Goal: Task Accomplishment & Management: Use online tool/utility

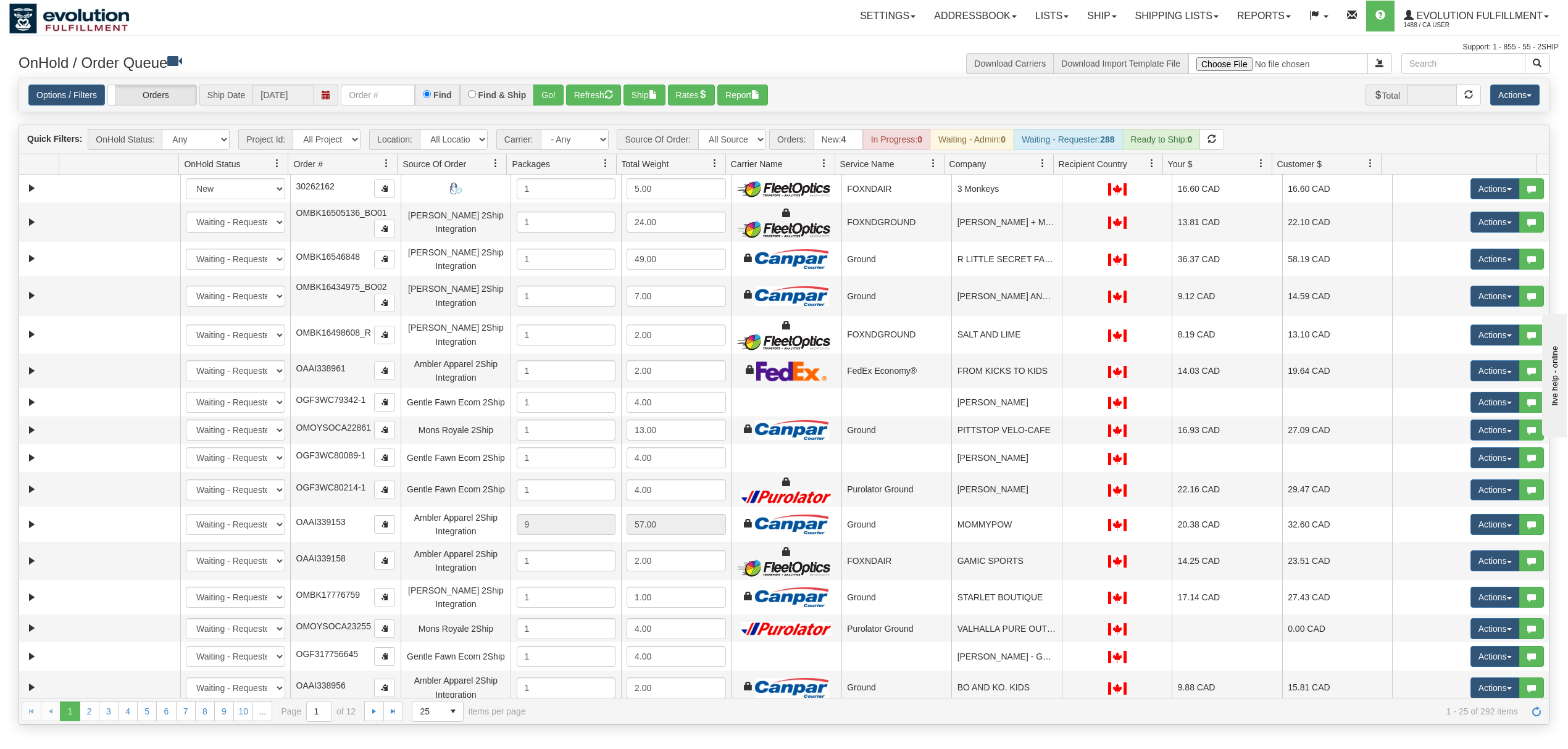
click at [1038, 167] on span at bounding box center [1042, 163] width 10 height 10
click at [1048, 204] on span "Sort Ascending" at bounding box center [1081, 194] width 97 height 34
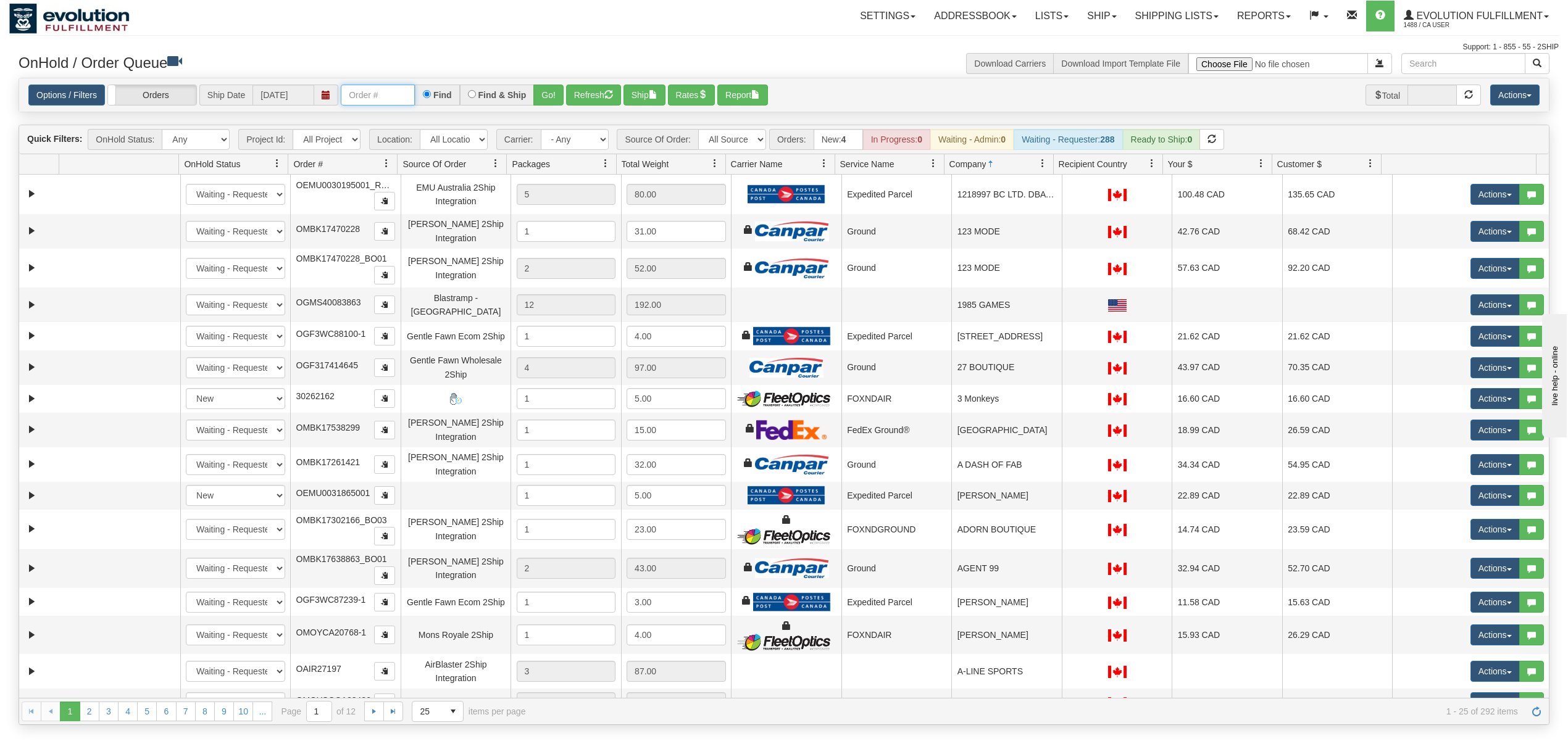
click at [383, 88] on input "text" at bounding box center [378, 95] width 74 height 21
type input "0031978001"
click at [559, 92] on button "Go!" at bounding box center [548, 95] width 30 height 21
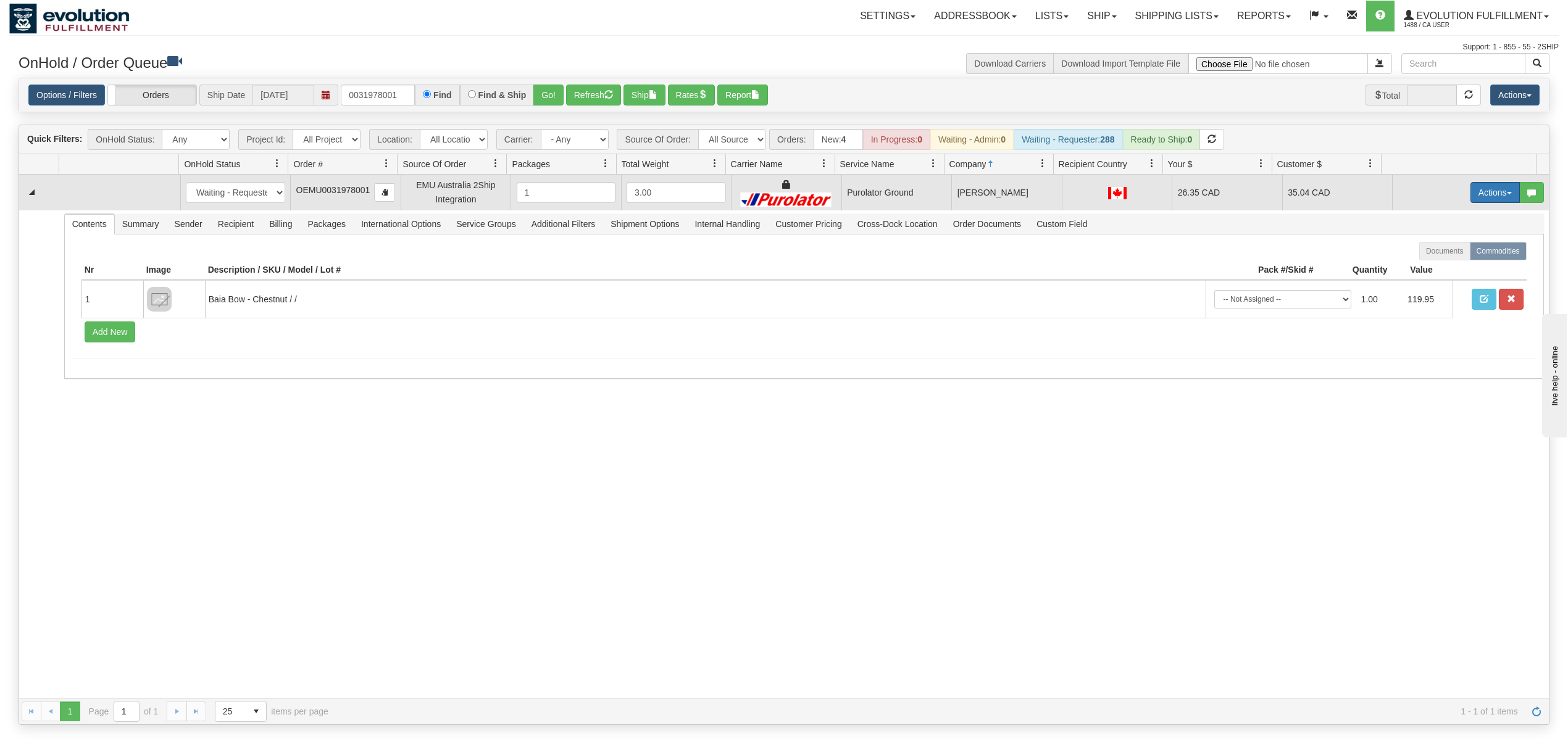
click at [1480, 191] on button "Actions" at bounding box center [1495, 192] width 49 height 21
click at [1460, 247] on span "Rate All Services" at bounding box center [1470, 248] width 74 height 10
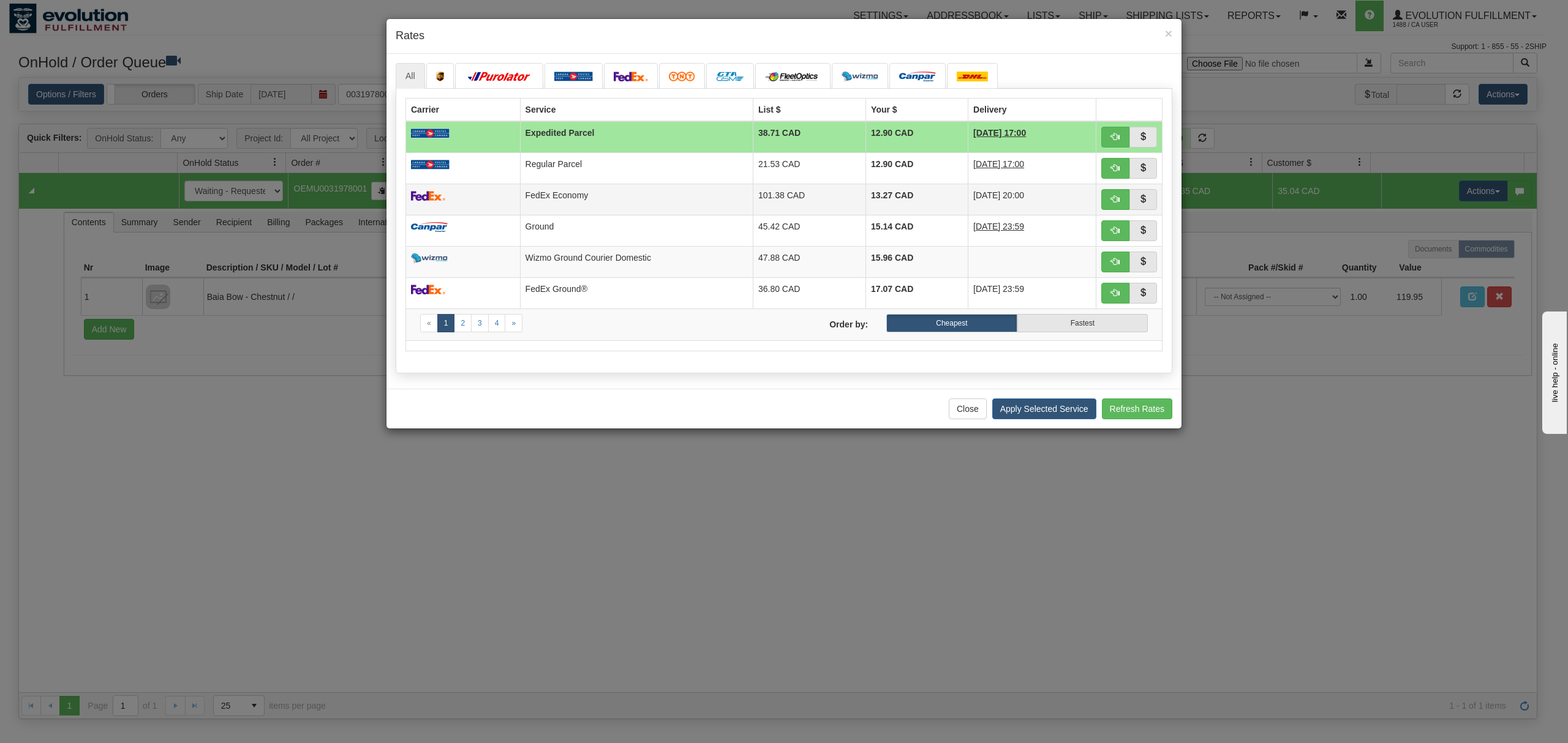
click at [716, 192] on td "FedEx Economy" at bounding box center [636, 199] width 233 height 31
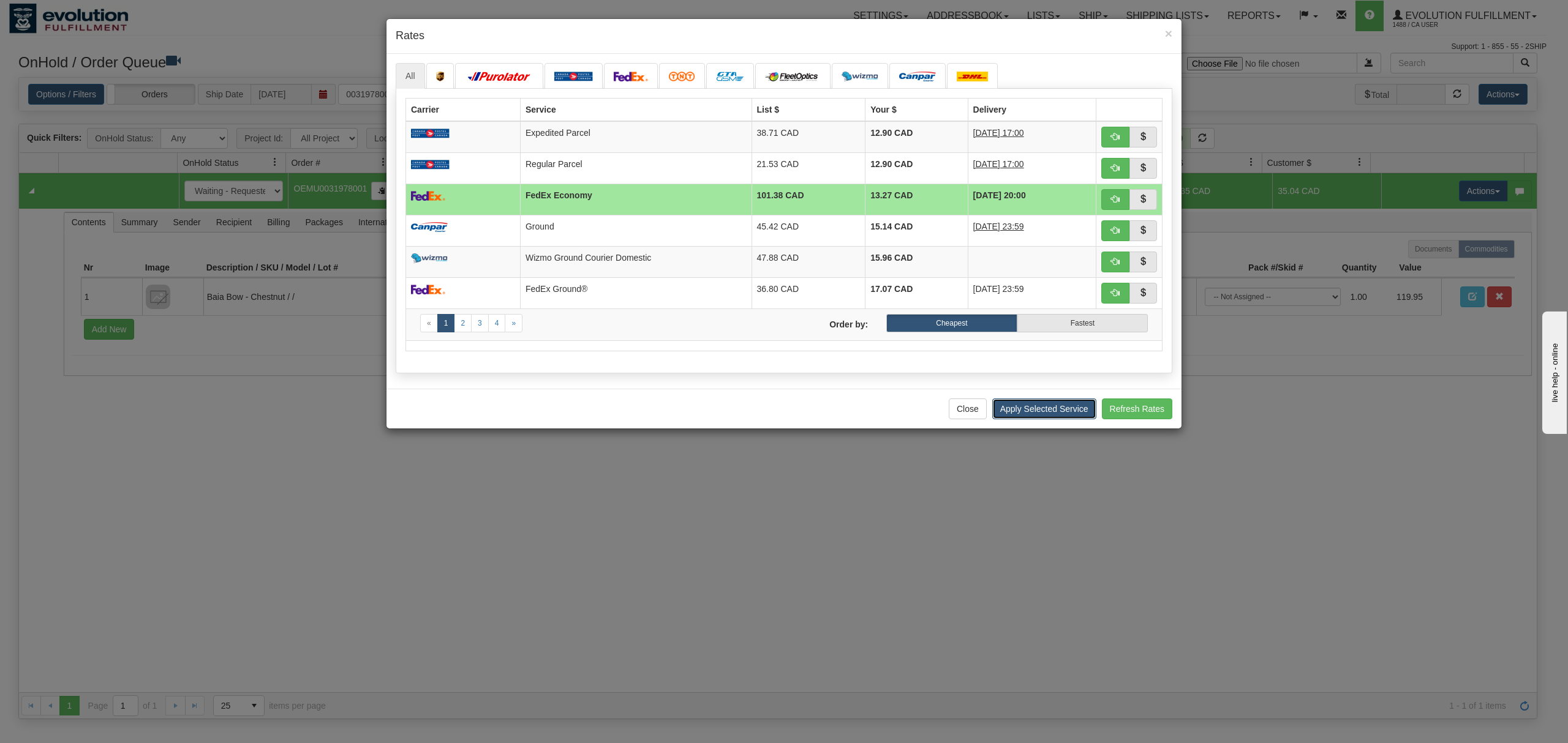
click at [1026, 419] on button "Apply Selected Service" at bounding box center [1044, 409] width 104 height 21
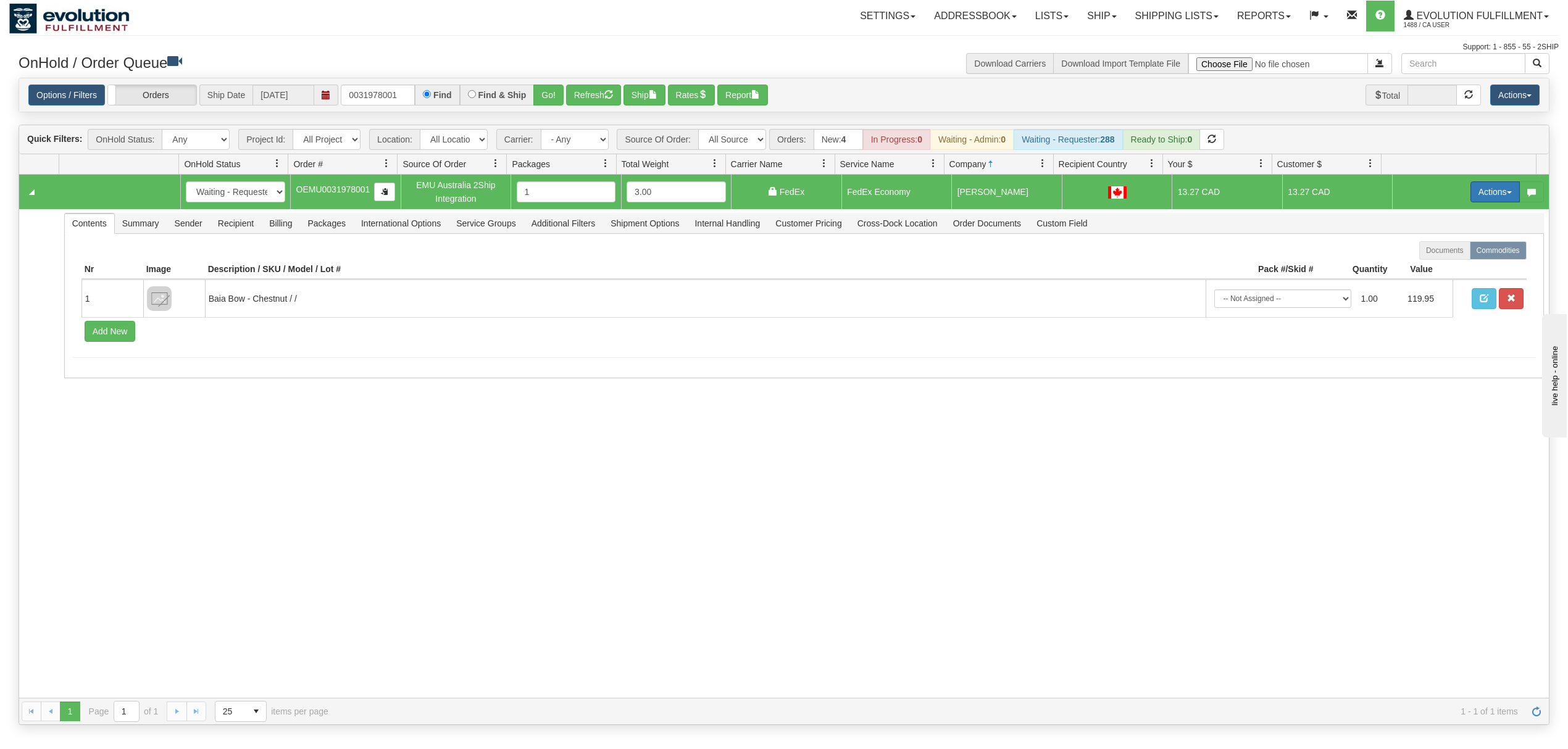
click at [1486, 191] on button "Actions" at bounding box center [1495, 192] width 49 height 21
click at [1433, 264] on span "Ship" at bounding box center [1446, 263] width 26 height 10
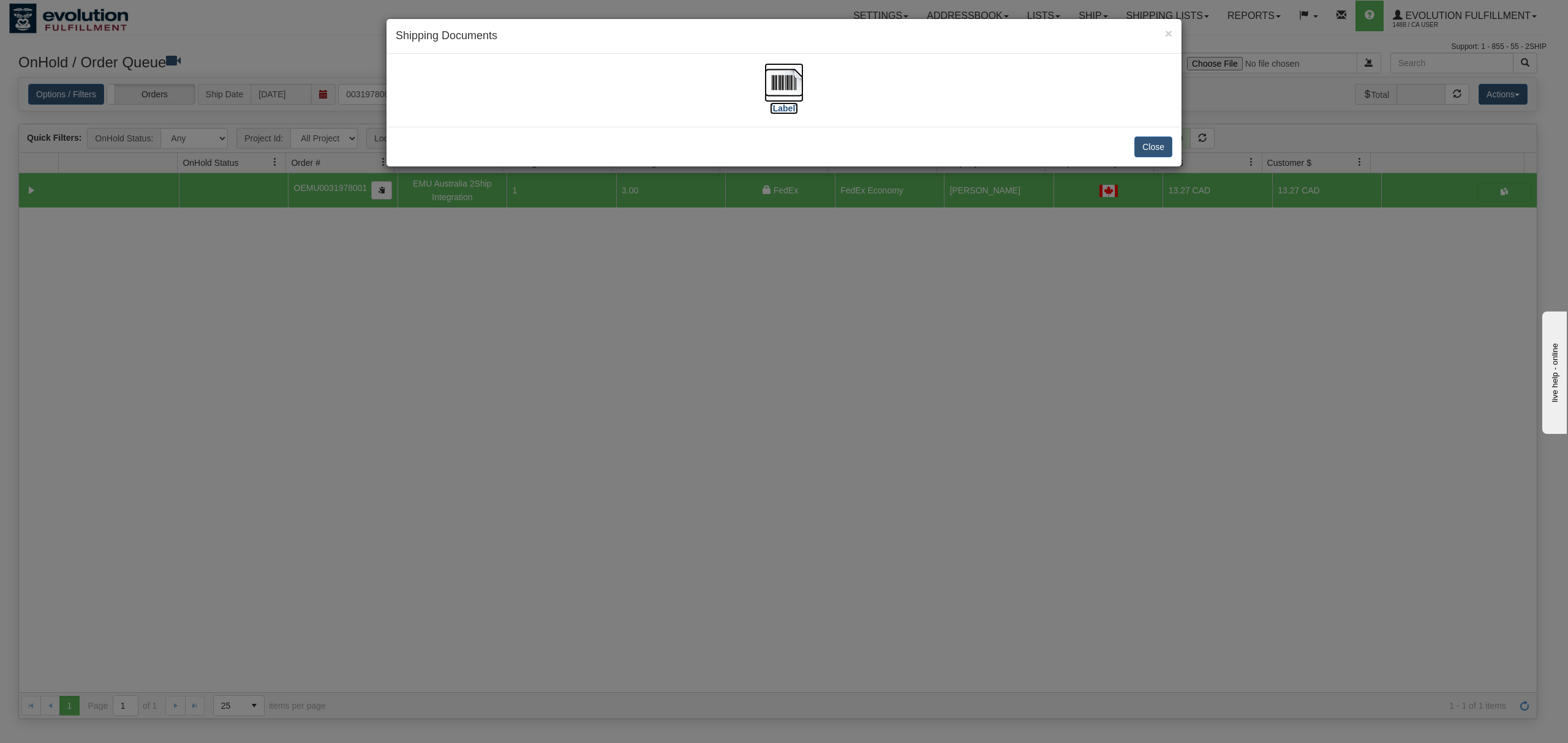
click at [768, 78] on img at bounding box center [784, 82] width 39 height 39
click at [1147, 152] on button "Close" at bounding box center [1153, 147] width 38 height 21
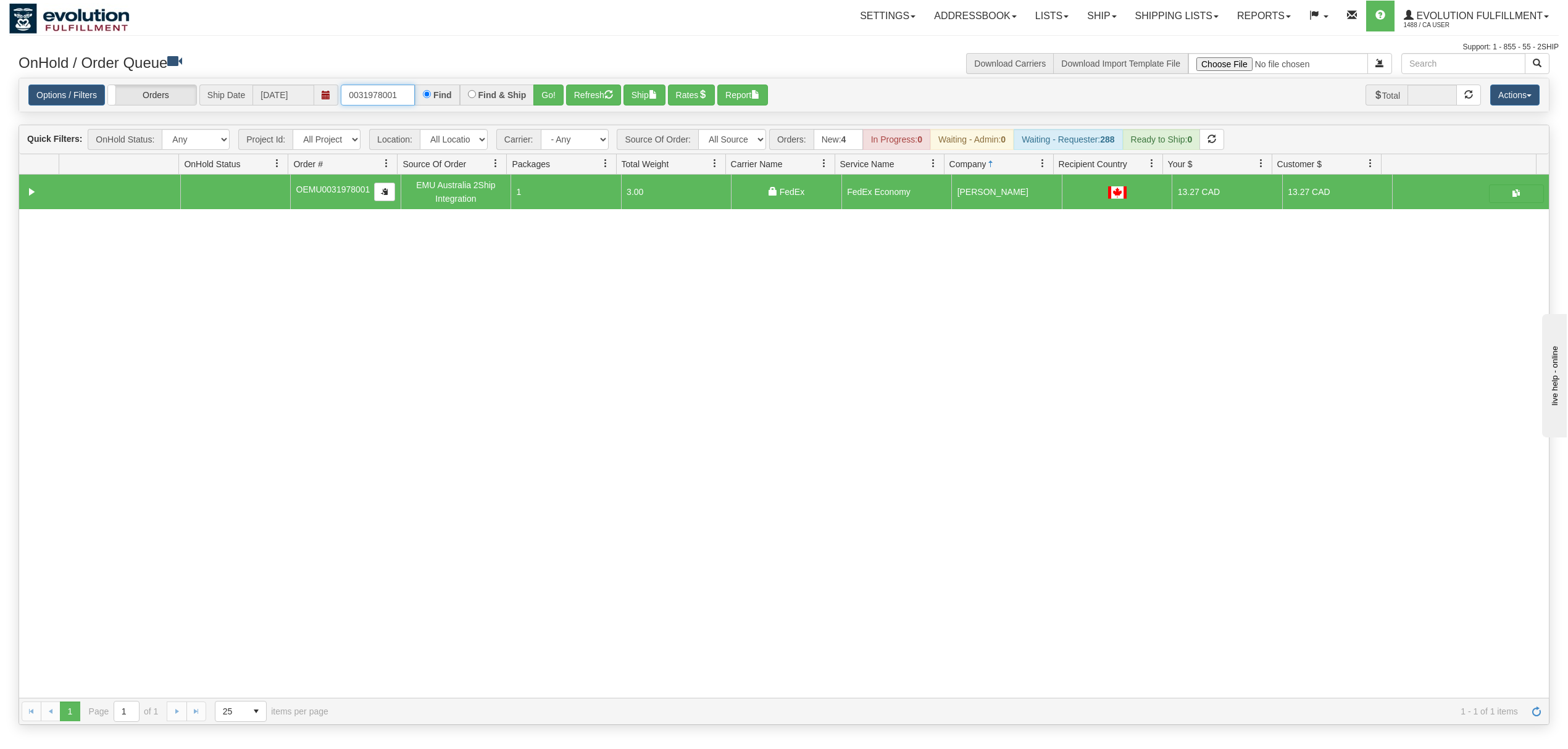
drag, startPoint x: 402, startPoint y: 99, endPoint x: 273, endPoint y: 105, distance: 129.1
click at [273, 105] on div "Options / Filters Group Shipments Orders Ship Date 10/10/2025 0031978001 Find F…" at bounding box center [784, 95] width 1511 height 22
click at [549, 100] on button "Go!" at bounding box center [548, 95] width 30 height 21
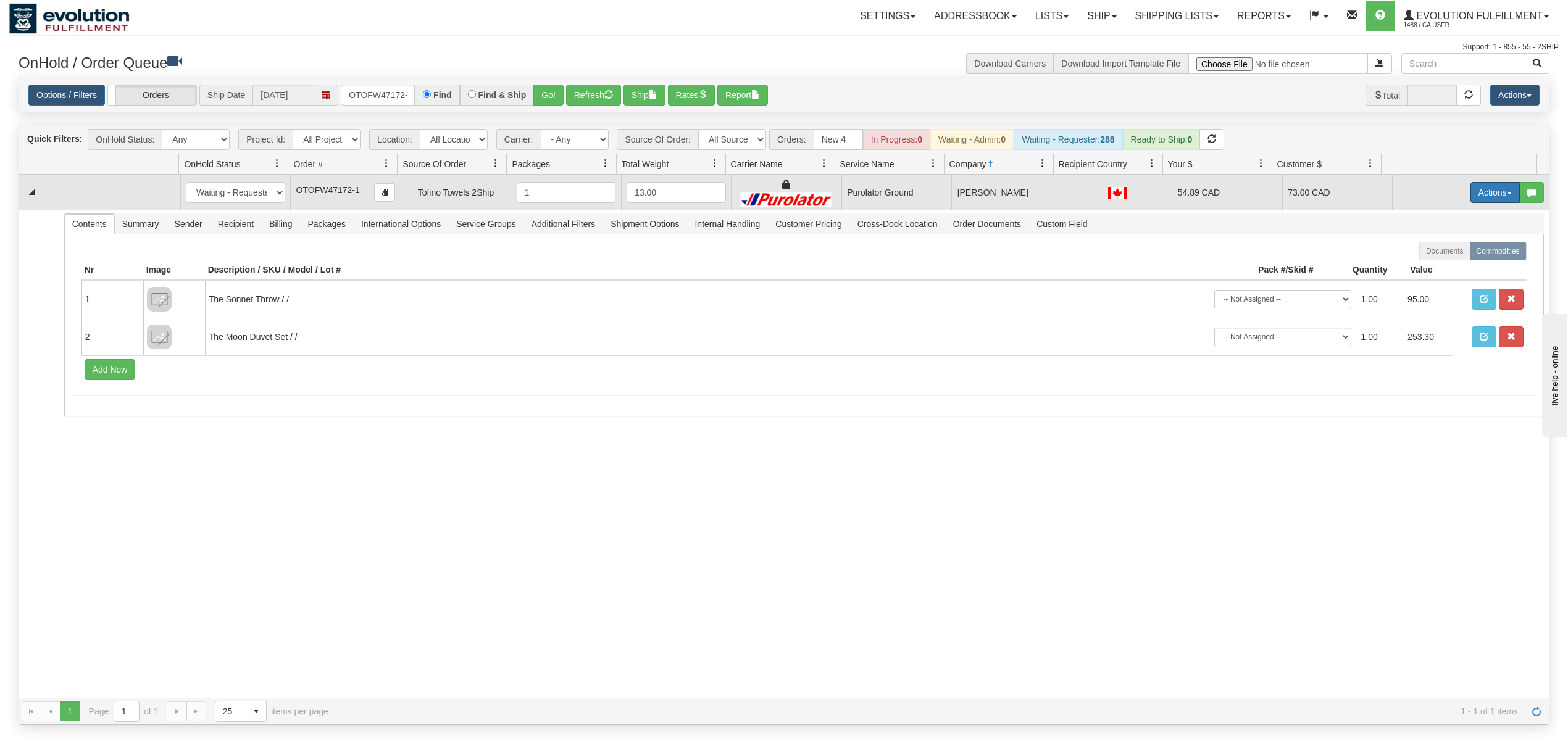
click at [1471, 195] on button "Actions" at bounding box center [1495, 192] width 49 height 21
click at [1436, 249] on span "Rate All Services" at bounding box center [1470, 248] width 74 height 10
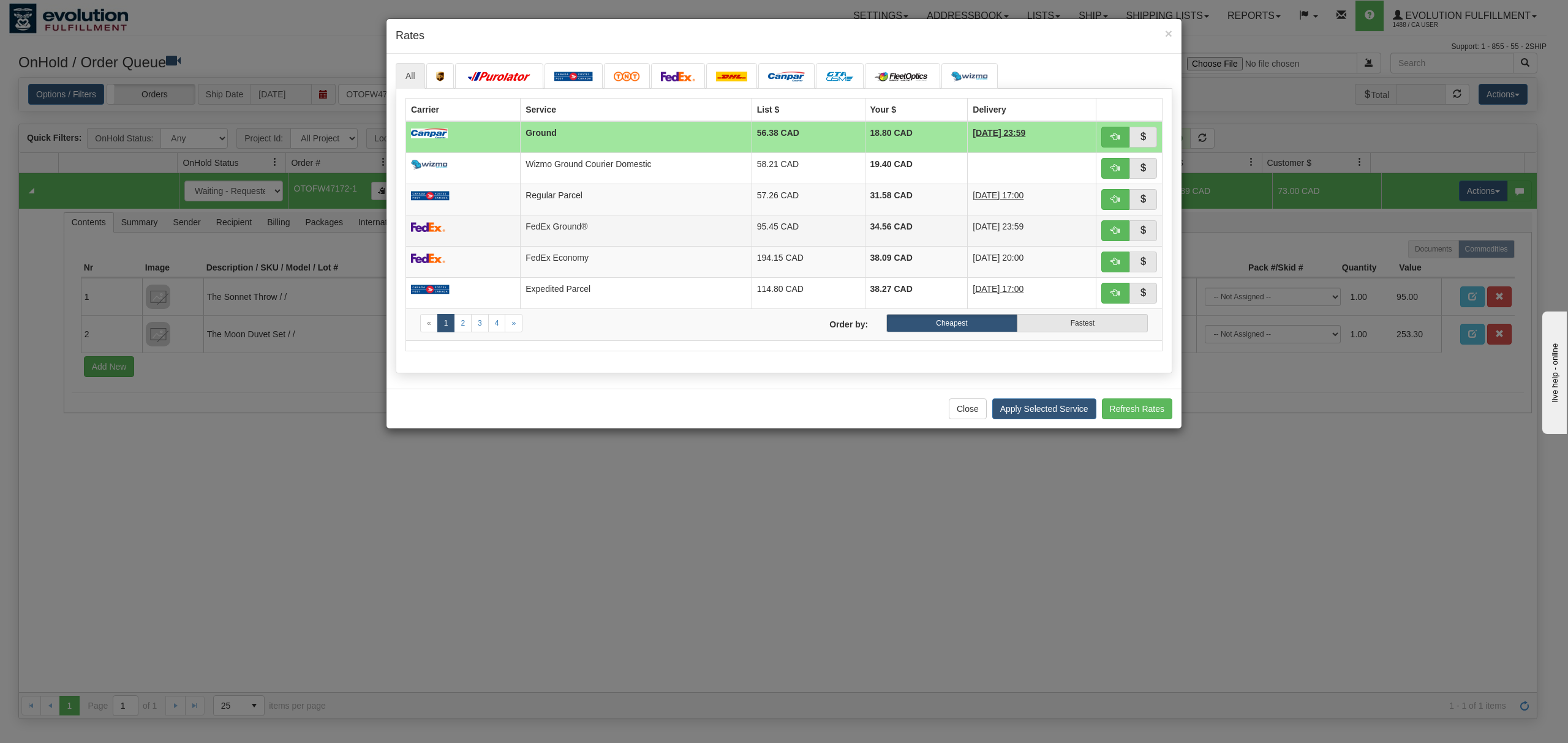
click at [615, 233] on td "FedEx Ground®" at bounding box center [636, 230] width 231 height 31
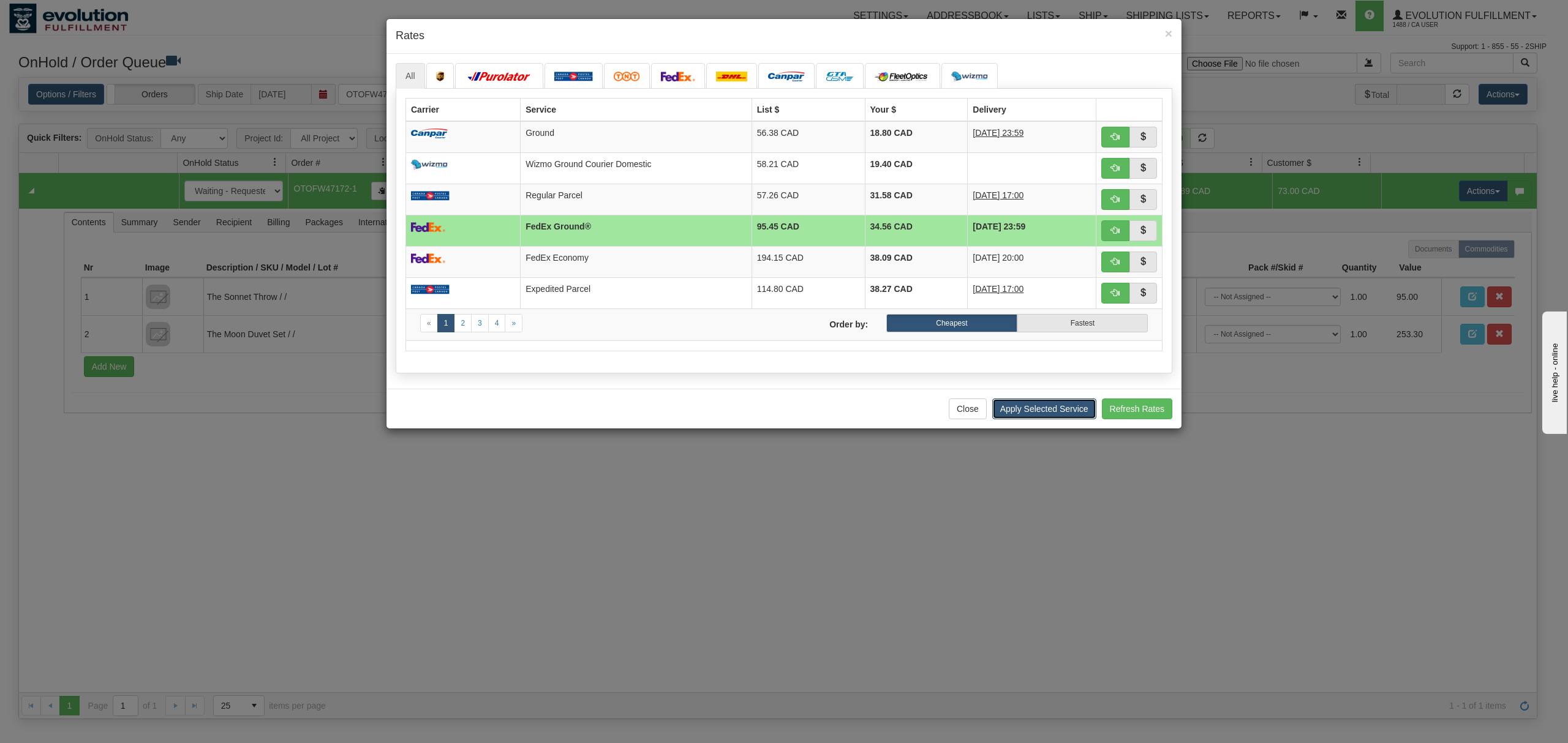
click at [1029, 412] on button "Apply Selected Service" at bounding box center [1044, 409] width 104 height 21
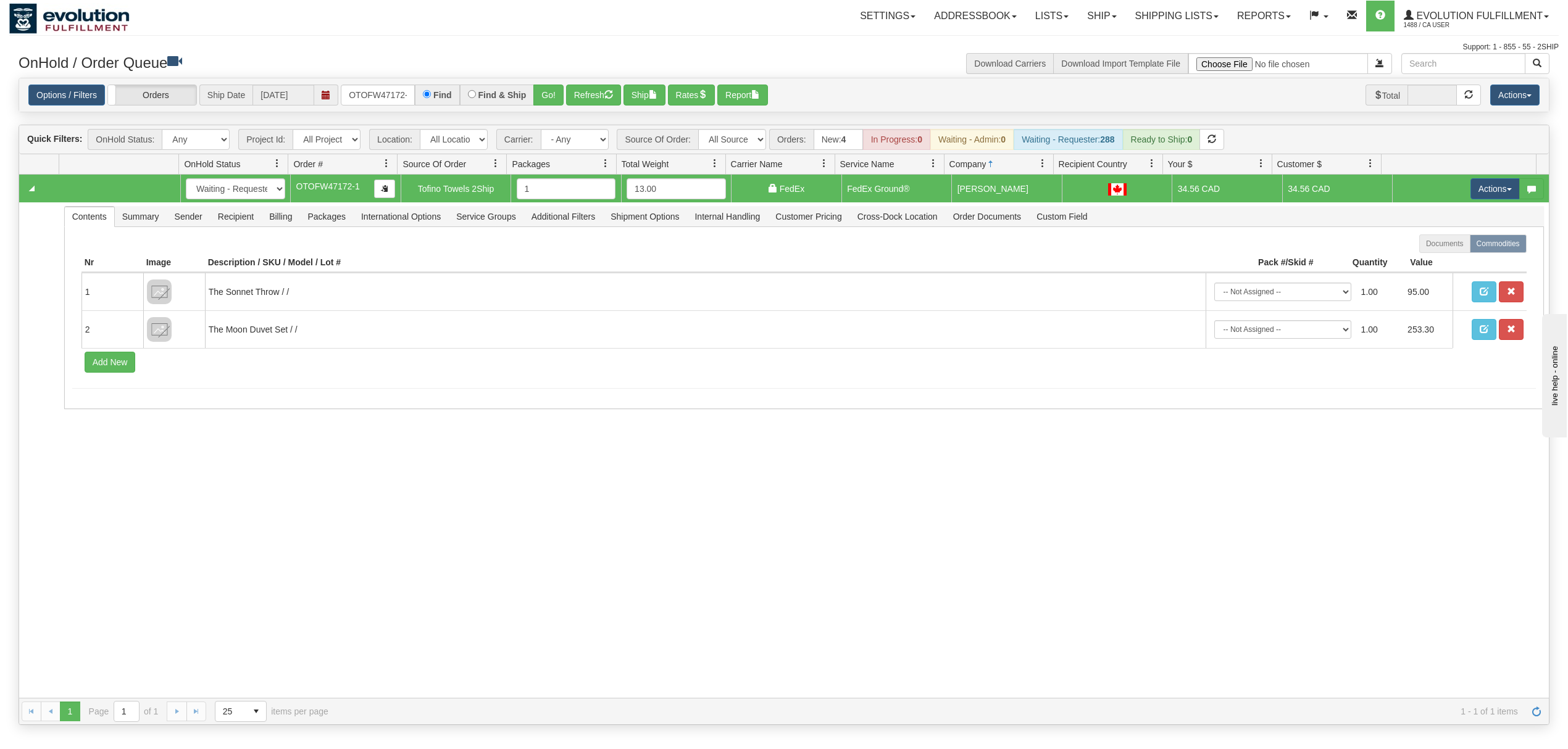
click at [1483, 202] on td "Actions Open Refresh Rates Rate All Services Ship Delete Edit Items" at bounding box center [1470, 188] width 157 height 28
click at [1485, 198] on button "Actions" at bounding box center [1495, 189] width 49 height 21
click at [1444, 263] on link "Ship" at bounding box center [1470, 260] width 99 height 16
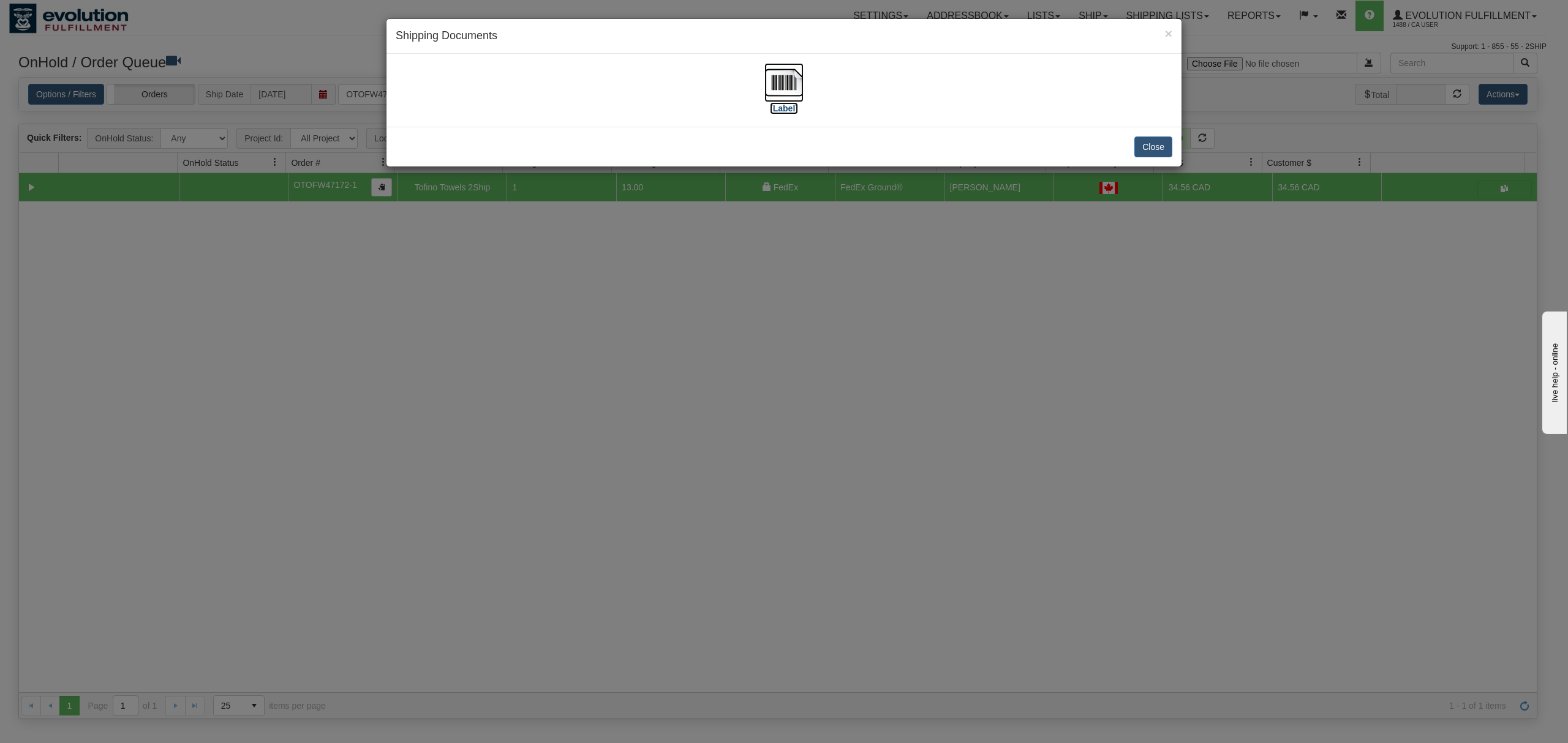
click at [777, 76] on img at bounding box center [784, 82] width 39 height 39
click at [1169, 142] on button "Close" at bounding box center [1153, 147] width 38 height 21
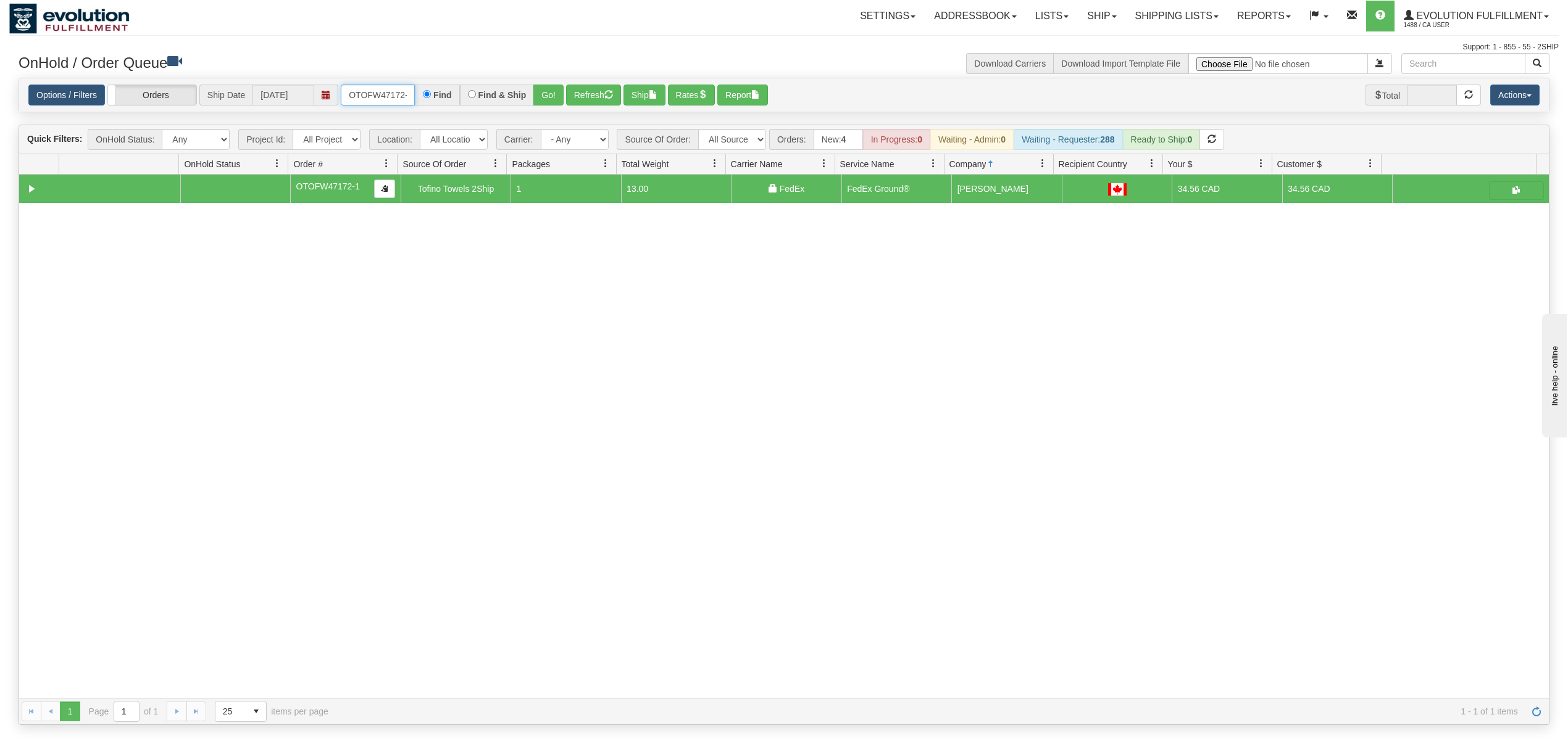
click at [363, 97] on input "OTOFW47172-1" at bounding box center [378, 95] width 74 height 21
click at [364, 95] on input "OTOFW47172-1" at bounding box center [378, 95] width 74 height 21
type input "-1"
click at [599, 82] on div "Options / Filters Group Shipments Orders Ship Date 10/10/2025 -1 Find Find & Sh…" at bounding box center [784, 95] width 1530 height 34
click at [602, 86] on button "Refresh" at bounding box center [593, 95] width 55 height 21
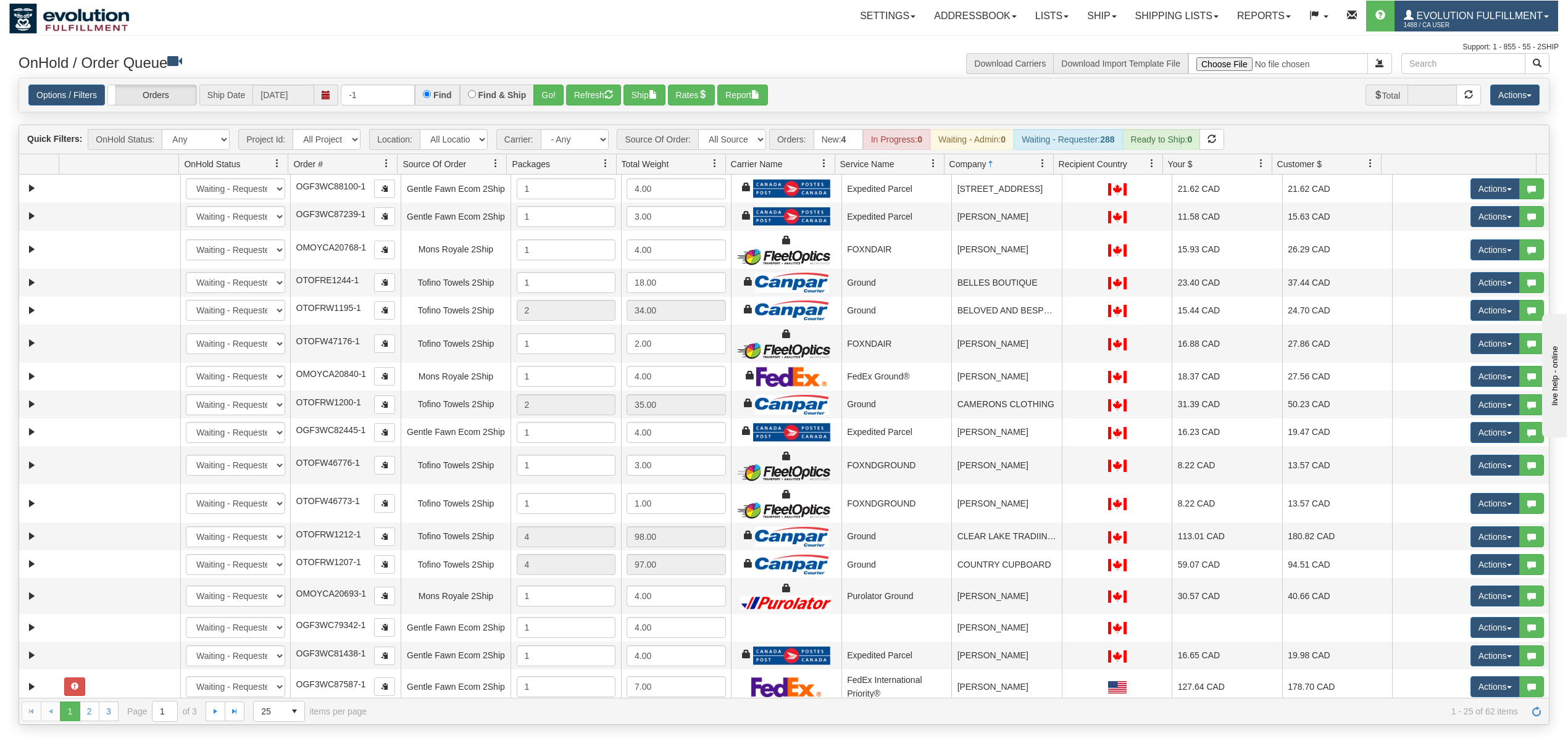
click at [1435, 18] on span "Evolution Fulfillment" at bounding box center [1478, 16] width 129 height 10
click at [1447, 72] on span at bounding box center [1450, 75] width 9 height 9
